Goal: Information Seeking & Learning: Understand process/instructions

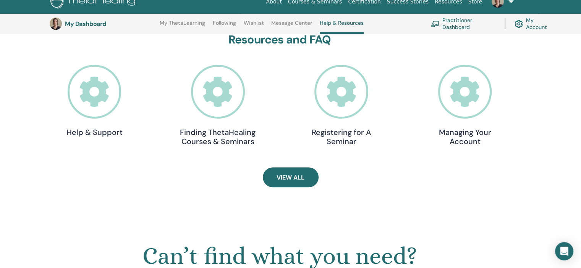
scroll to position [211, 0]
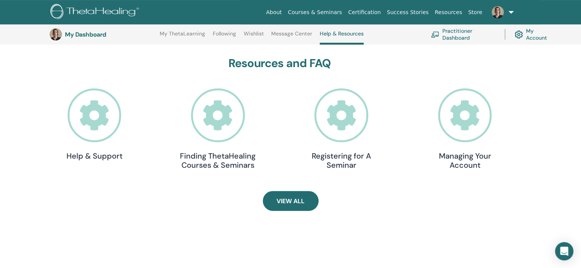
click at [338, 116] on icon at bounding box center [341, 116] width 54 height 54
click at [221, 120] on icon at bounding box center [218, 116] width 54 height 54
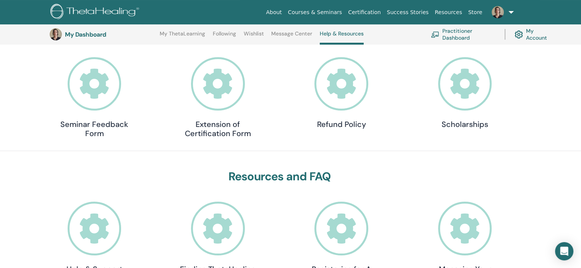
scroll to position [58, 0]
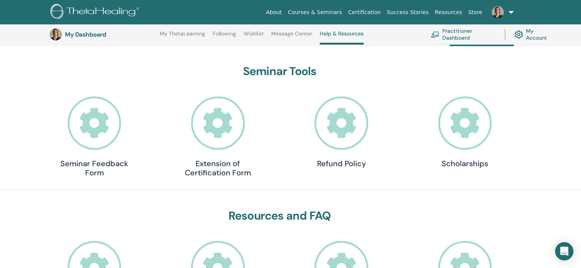
click at [214, 119] on icon at bounding box center [218, 124] width 54 height 54
